Goal: Transaction & Acquisition: Purchase product/service

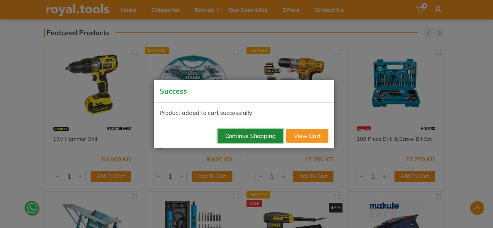
click at [268, 133] on button "Continue Shopping" at bounding box center [250, 136] width 66 height 14
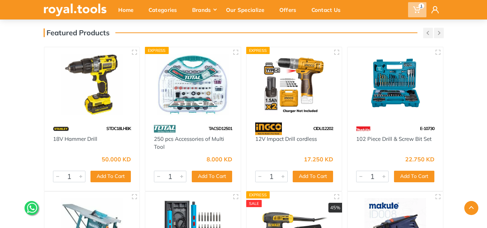
click at [416, 8] on icon at bounding box center [416, 9] width 7 height 7
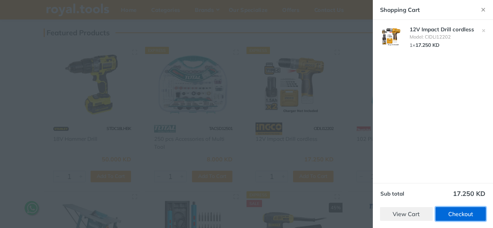
click at [446, 218] on link "Checkout" at bounding box center [460, 214] width 50 height 14
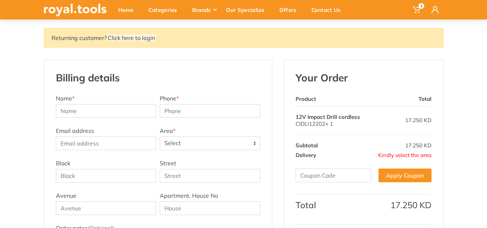
scroll to position [144, 0]
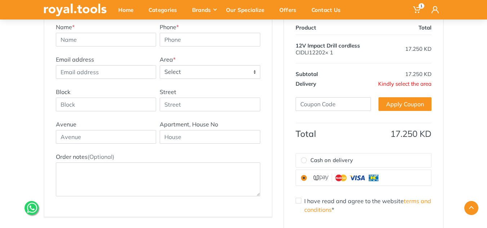
click at [211, 70] on span "Select" at bounding box center [210, 72] width 100 height 13
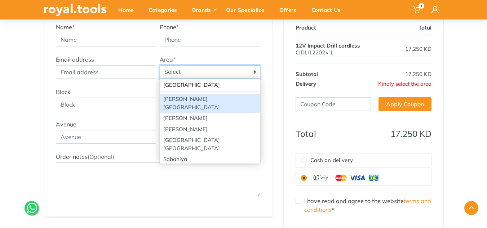
type input "SABAH"
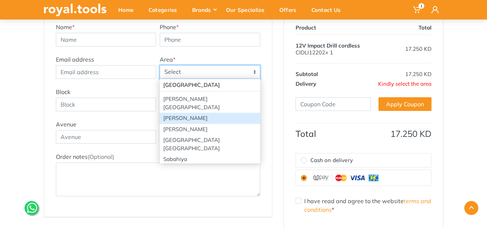
select select "101"
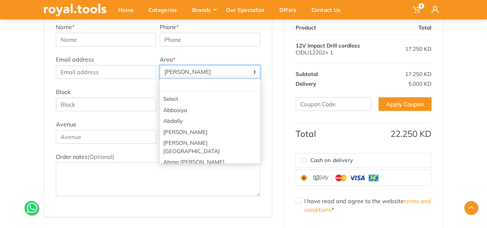
click at [245, 74] on span "Sabah AL Ahmad" at bounding box center [210, 72] width 100 height 13
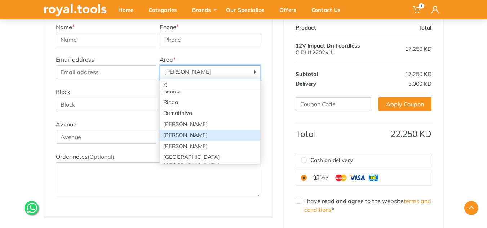
scroll to position [0, 0]
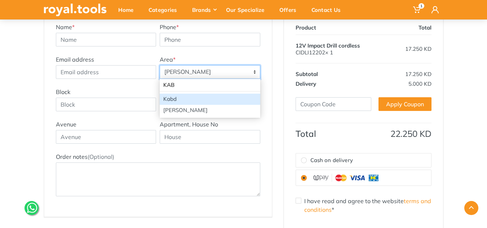
type input "KABD"
select select "116"
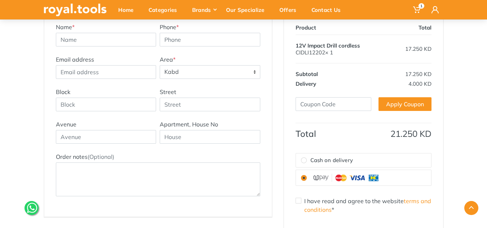
click at [245, 76] on span "Kabd" at bounding box center [210, 72] width 100 height 13
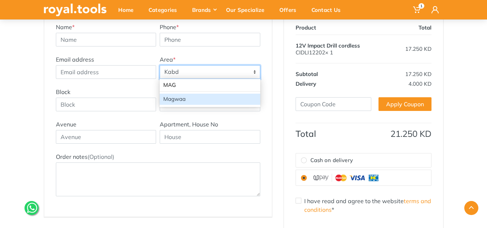
type input "MAG"
select select "102"
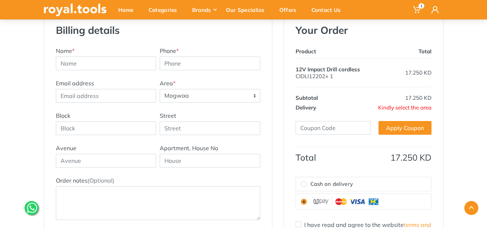
scroll to position [108, 0]
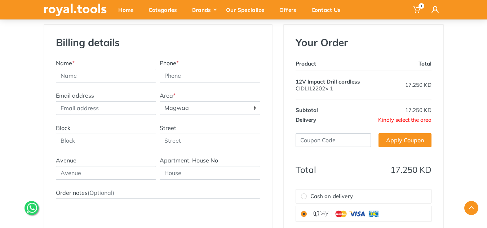
click at [401, 120] on span "Kindly select the area" at bounding box center [404, 120] width 53 height 7
click at [199, 109] on span "Magwaa" at bounding box center [210, 108] width 100 height 13
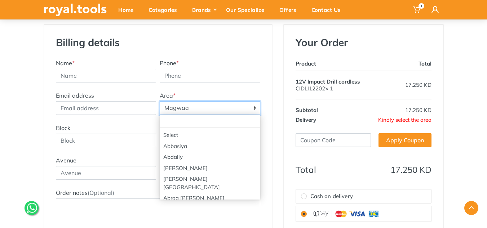
scroll to position [640, 0]
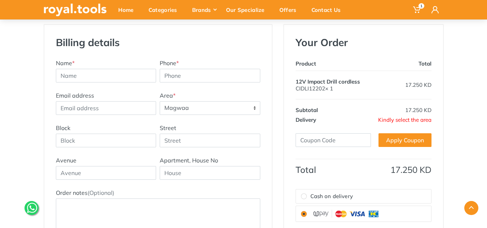
click at [214, 109] on span "Magwaa" at bounding box center [210, 108] width 100 height 13
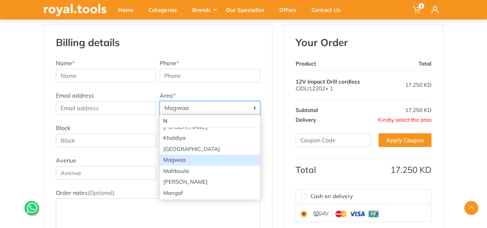
scroll to position [0, 0]
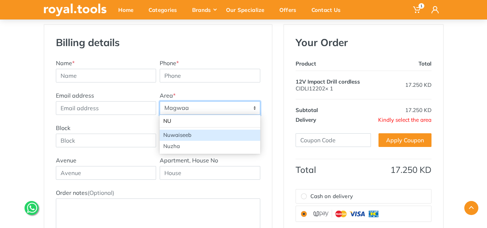
type input "NU"
select select "100"
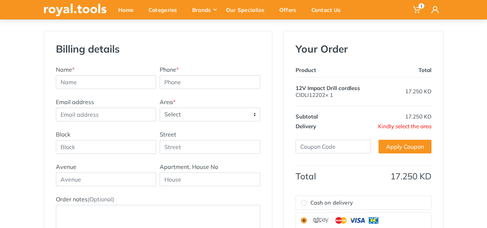
click at [191, 116] on span "Select" at bounding box center [210, 114] width 100 height 13
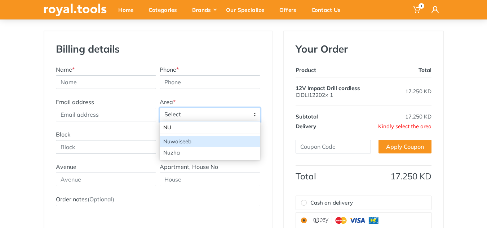
type input "NU"
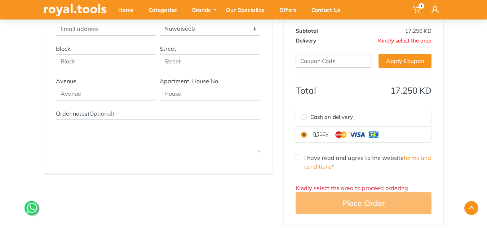
scroll to position [102, 0]
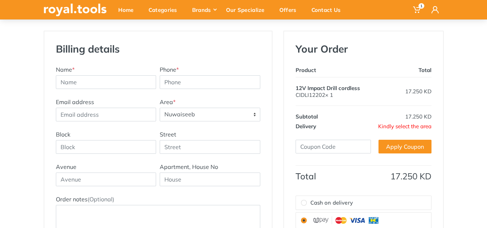
click at [230, 119] on span "Nuwaiseeb" at bounding box center [210, 114] width 100 height 13
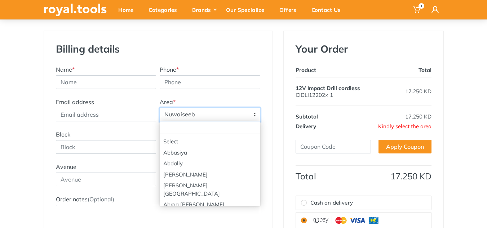
scroll to position [816, 0]
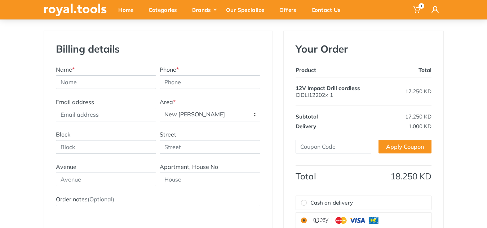
click at [214, 119] on span "New [PERSON_NAME]" at bounding box center [210, 114] width 100 height 13
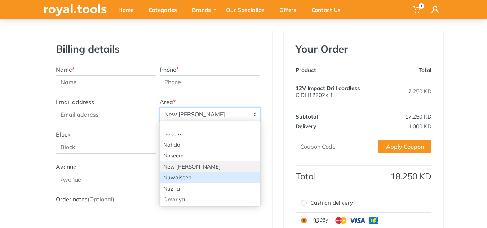
select select "100"
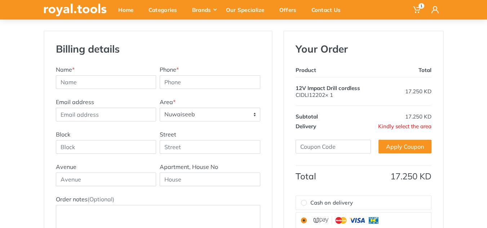
click at [427, 128] on span "Kindly select the area" at bounding box center [404, 126] width 53 height 7
click at [247, 117] on span "Nuwaiseeb" at bounding box center [210, 114] width 100 height 13
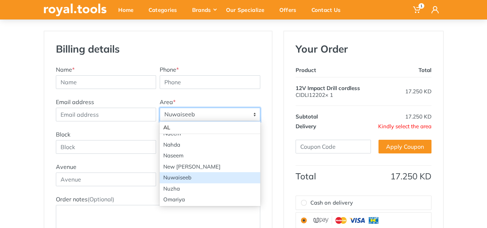
scroll to position [0, 0]
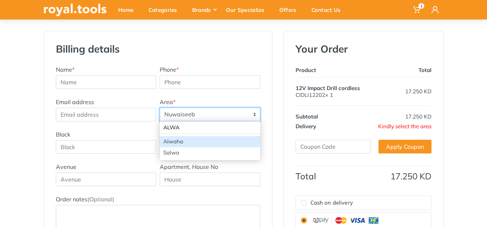
type input "ALWA"
select select "107"
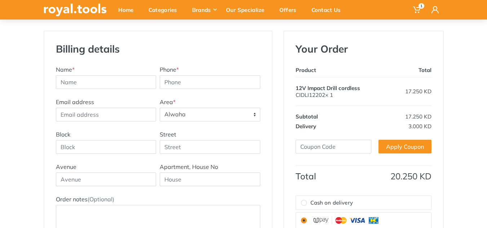
click at [249, 124] on div "Email address Address Title Area * Select Abbasiya Abdally Abdullah Al-Mubarak …" at bounding box center [158, 114] width 208 height 32
click at [249, 117] on span "Alwaha" at bounding box center [210, 114] width 100 height 13
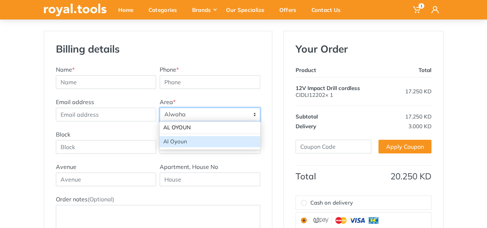
type input "AL OYOUN"
select select "109"
